Goal: Navigation & Orientation: Find specific page/section

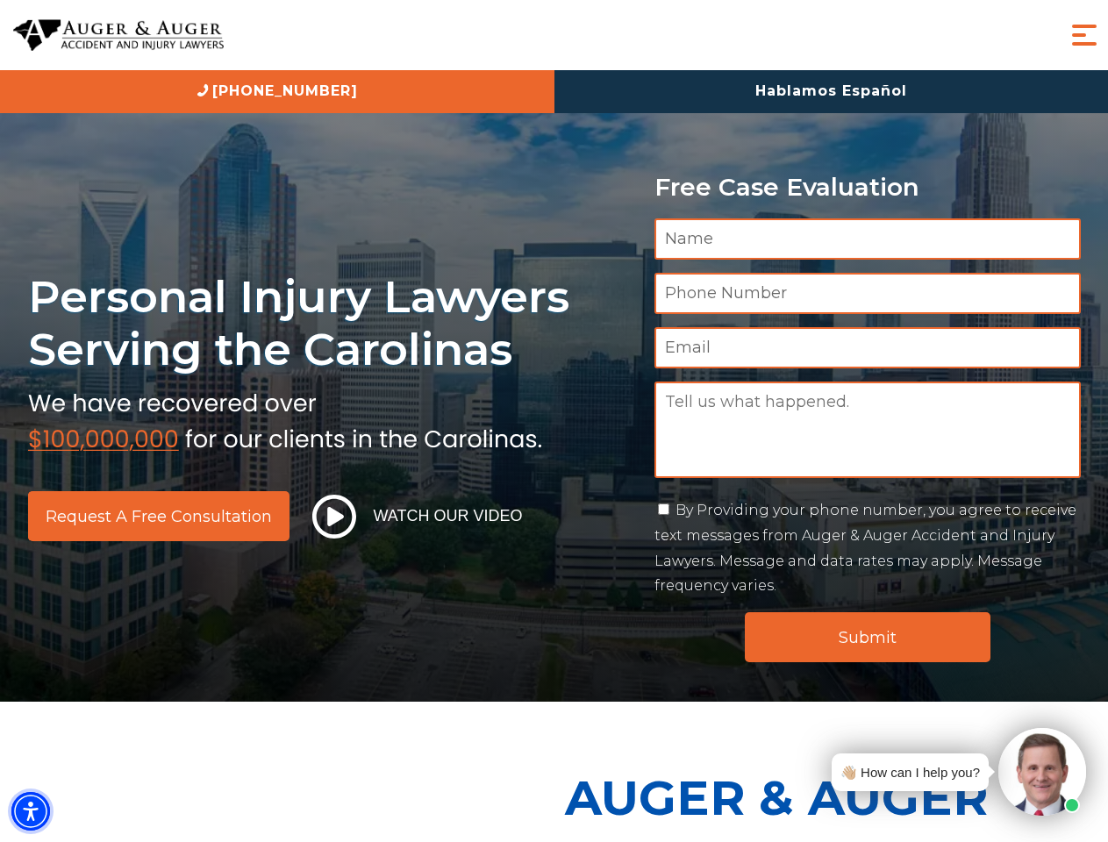
click at [31, 811] on img "Accessibility Menu" at bounding box center [30, 811] width 39 height 39
